Goal: Task Accomplishment & Management: Use online tool/utility

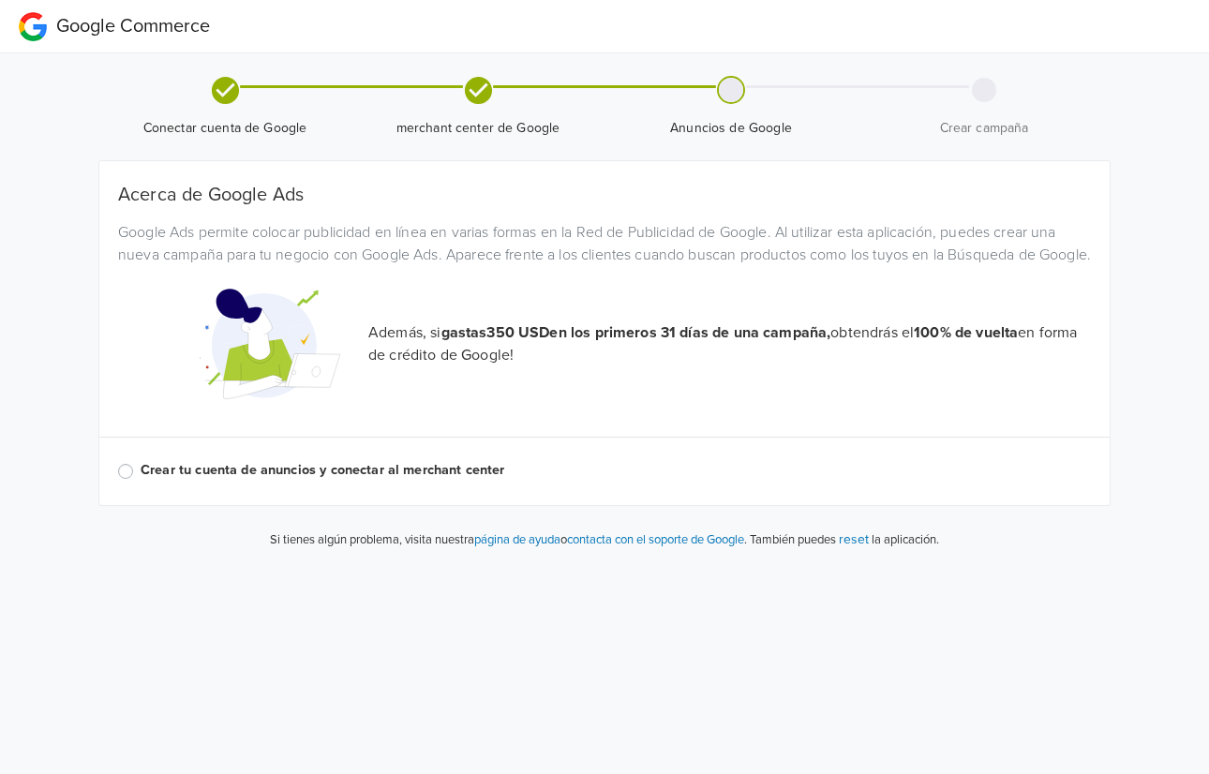
click at [219, 113] on span "Conectar cuenta de Google" at bounding box center [225, 121] width 238 height 34
drag, startPoint x: 459, startPoint y: 113, endPoint x: 588, endPoint y: 122, distance: 128.7
click at [588, 122] on span "merchant center de Google" at bounding box center [478, 121] width 238 height 34
click at [209, 81] on icon at bounding box center [225, 90] width 33 height 33
click at [231, 104] on icon at bounding box center [225, 90] width 33 height 33
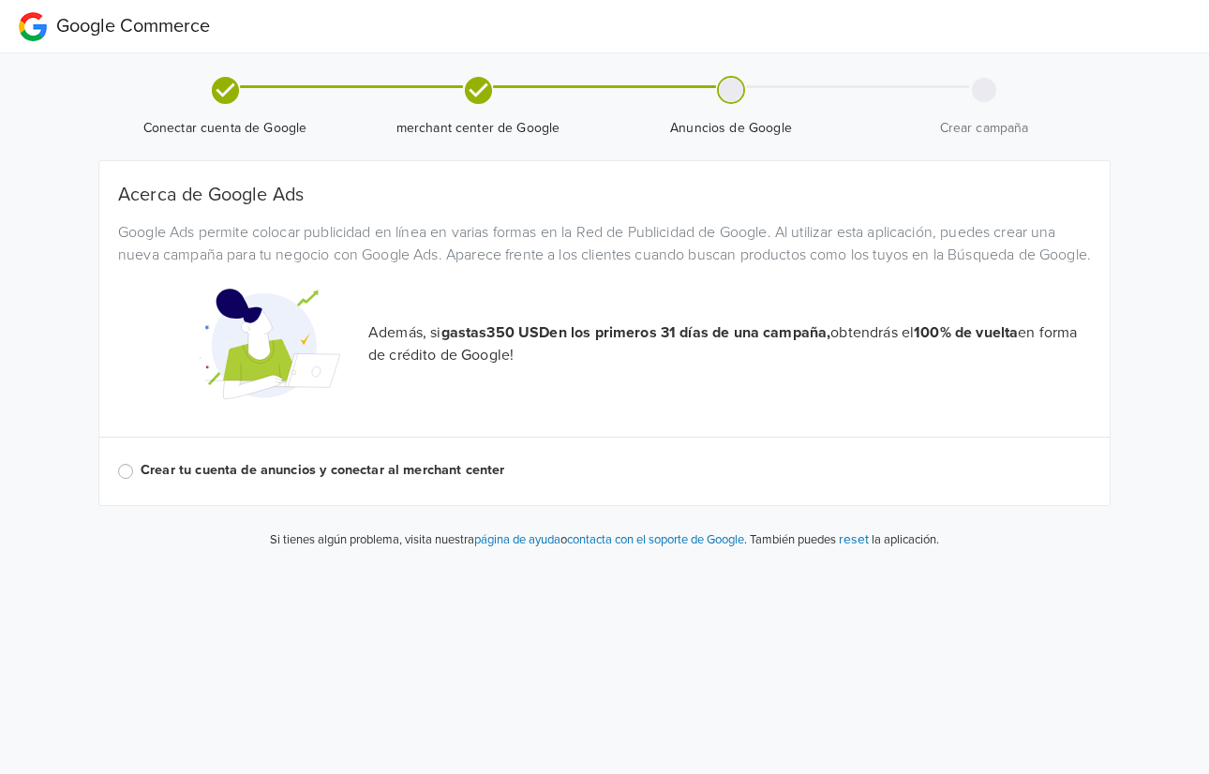
click at [470, 82] on icon at bounding box center [477, 89] width 27 height 27
click at [220, 82] on icon at bounding box center [224, 89] width 27 height 27
click at [283, 178] on div "Acerca de Google Ads Google Ads permite colocar publicidad en línea en varias f…" at bounding box center [604, 333] width 1010 height 344
